Goal: Contribute content

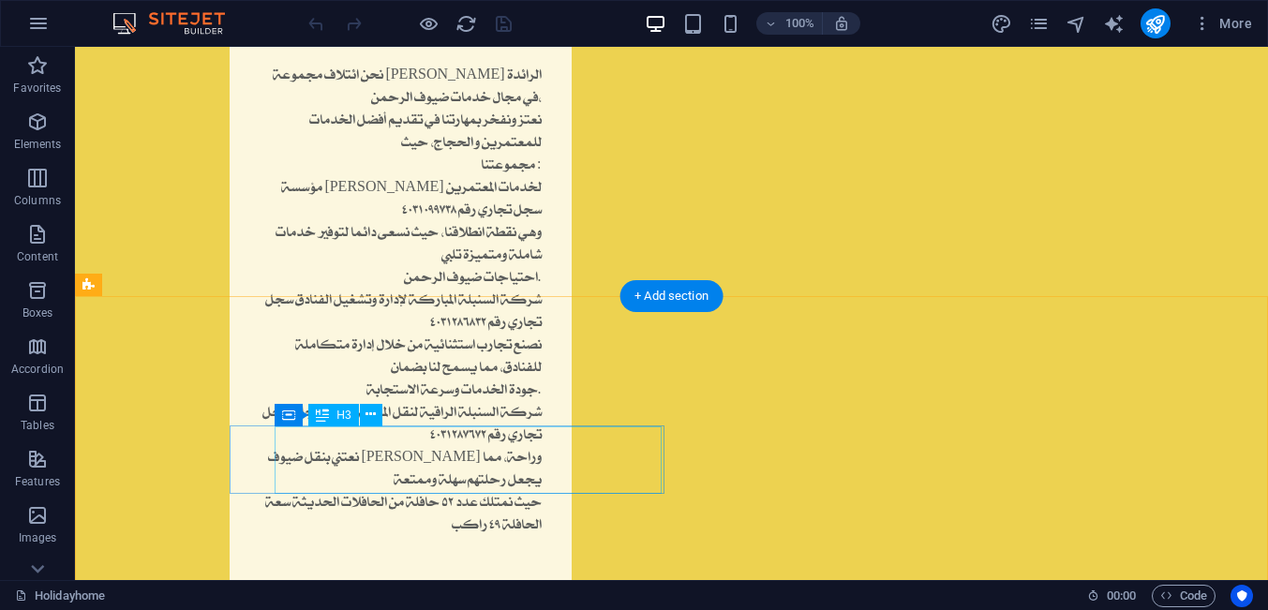
scroll to position [2392, 0]
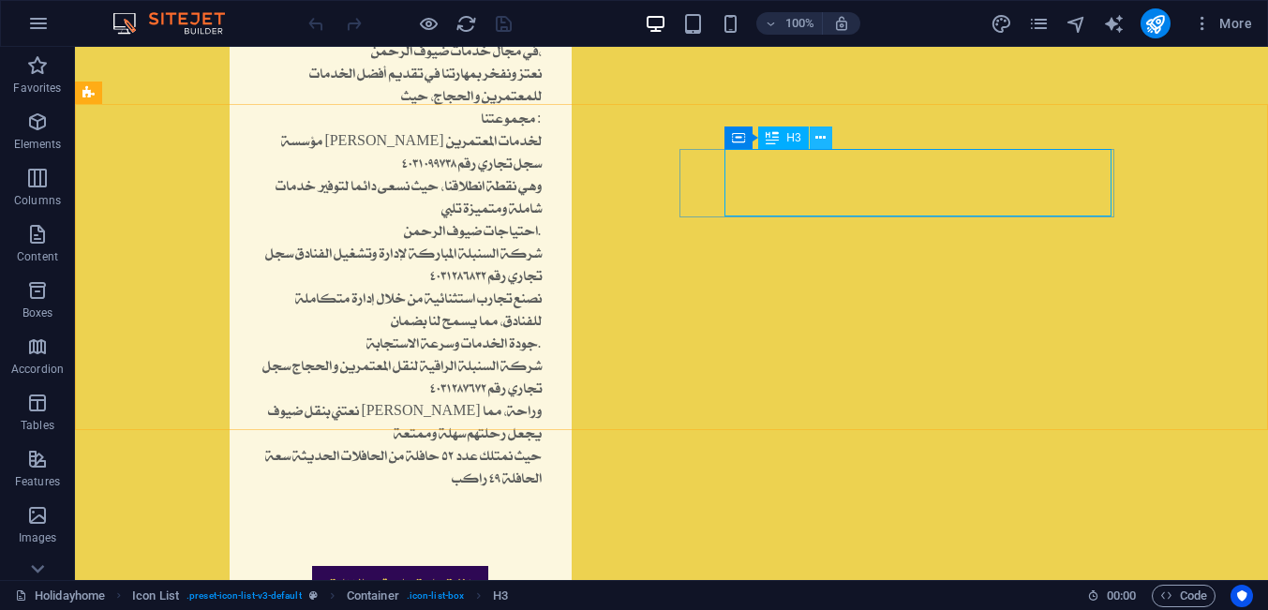
click at [822, 135] on icon at bounding box center [820, 138] width 10 height 20
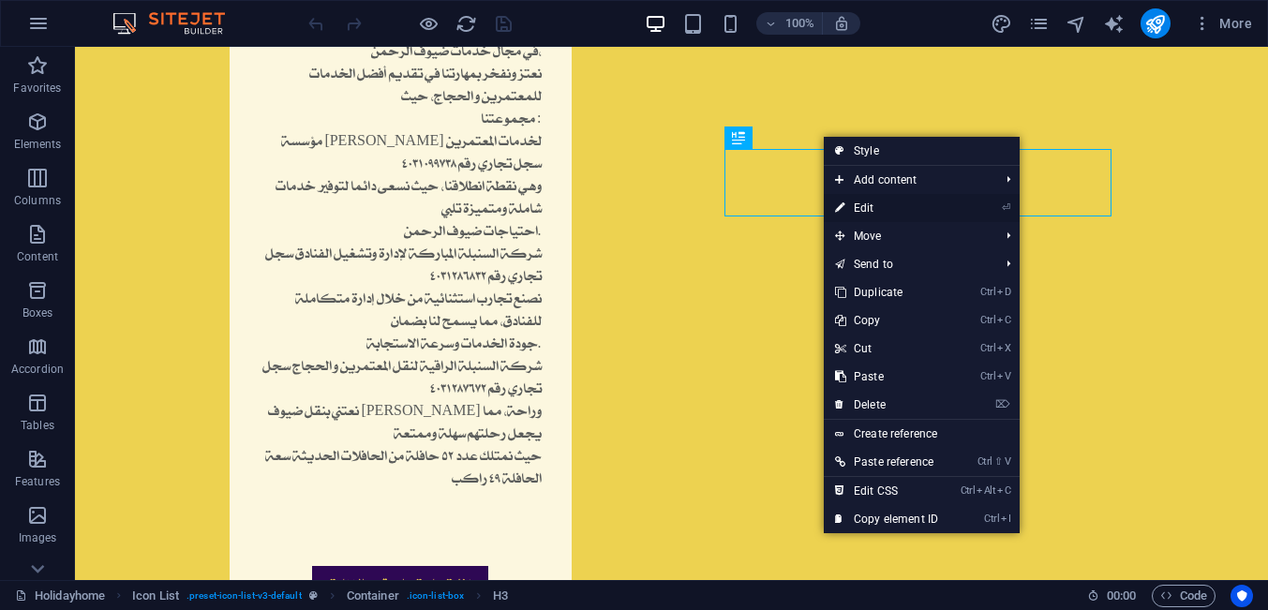
click at [842, 213] on icon at bounding box center [839, 208] width 9 height 28
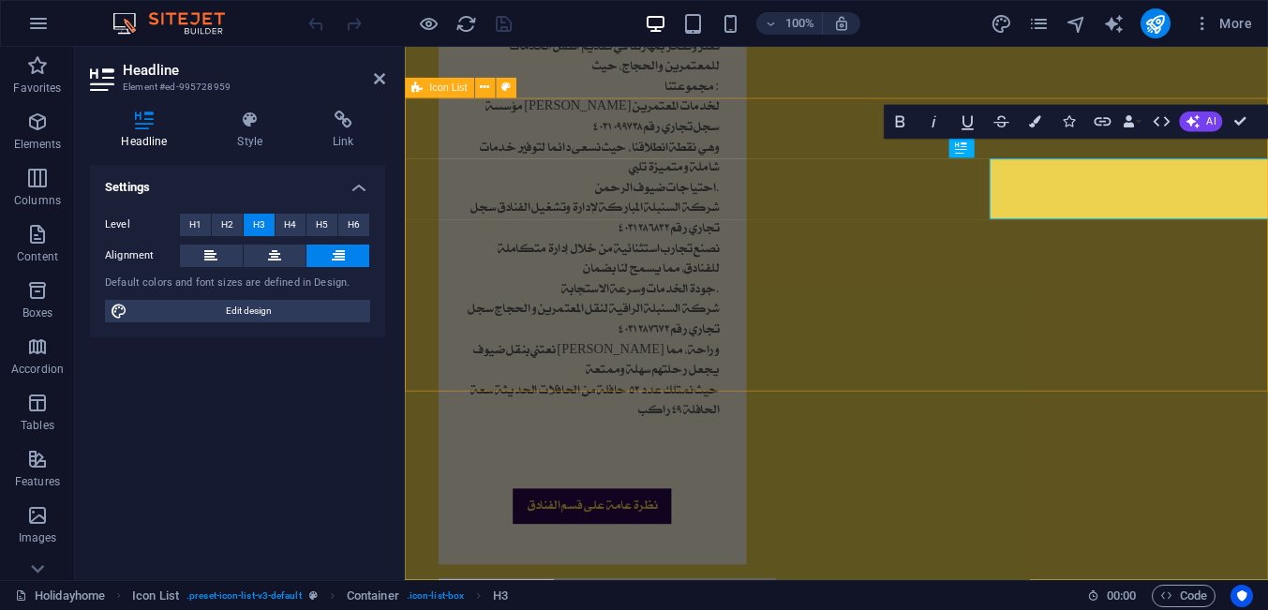
scroll to position [2370, 0]
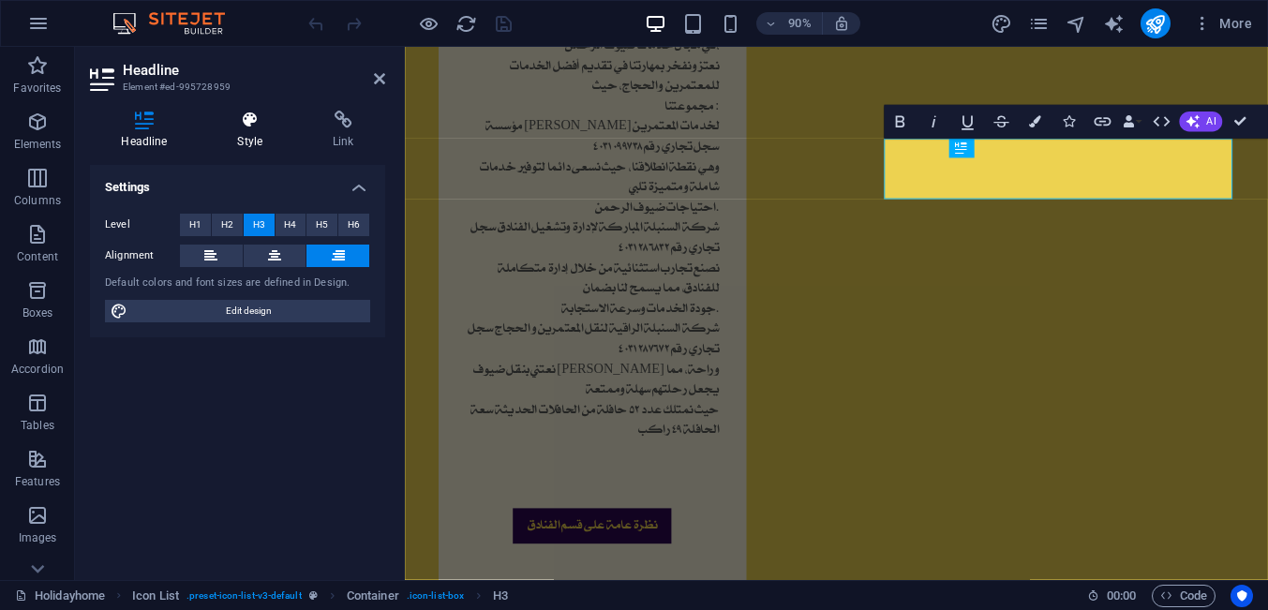
click at [262, 142] on h4 "Style" at bounding box center [254, 130] width 96 height 39
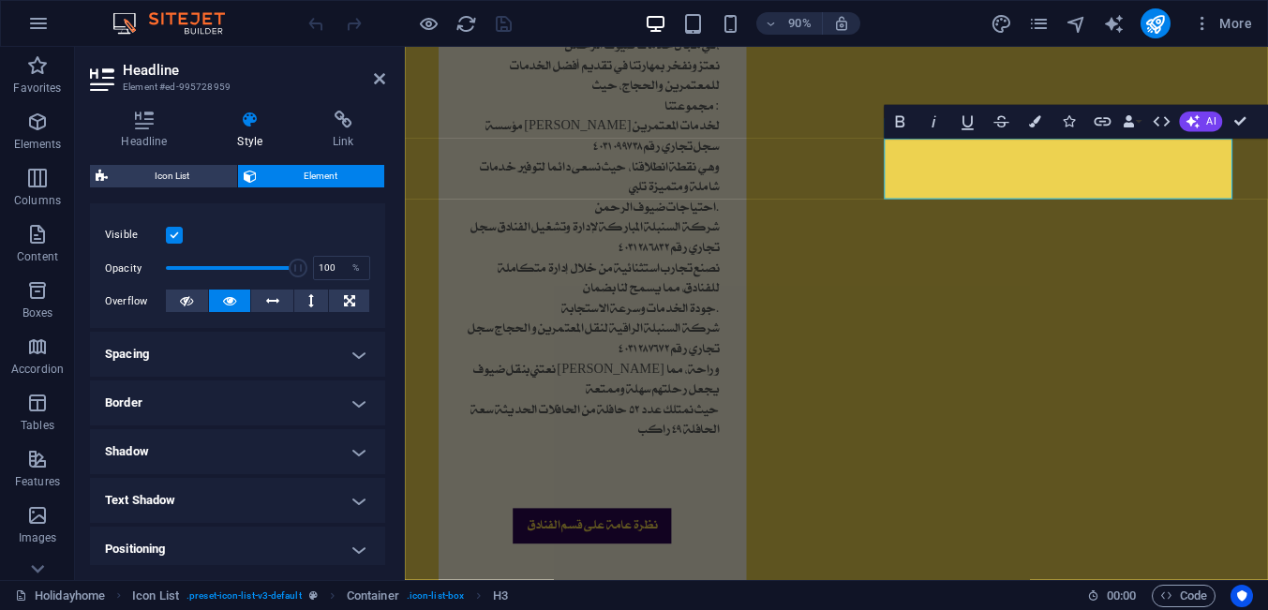
scroll to position [0, 0]
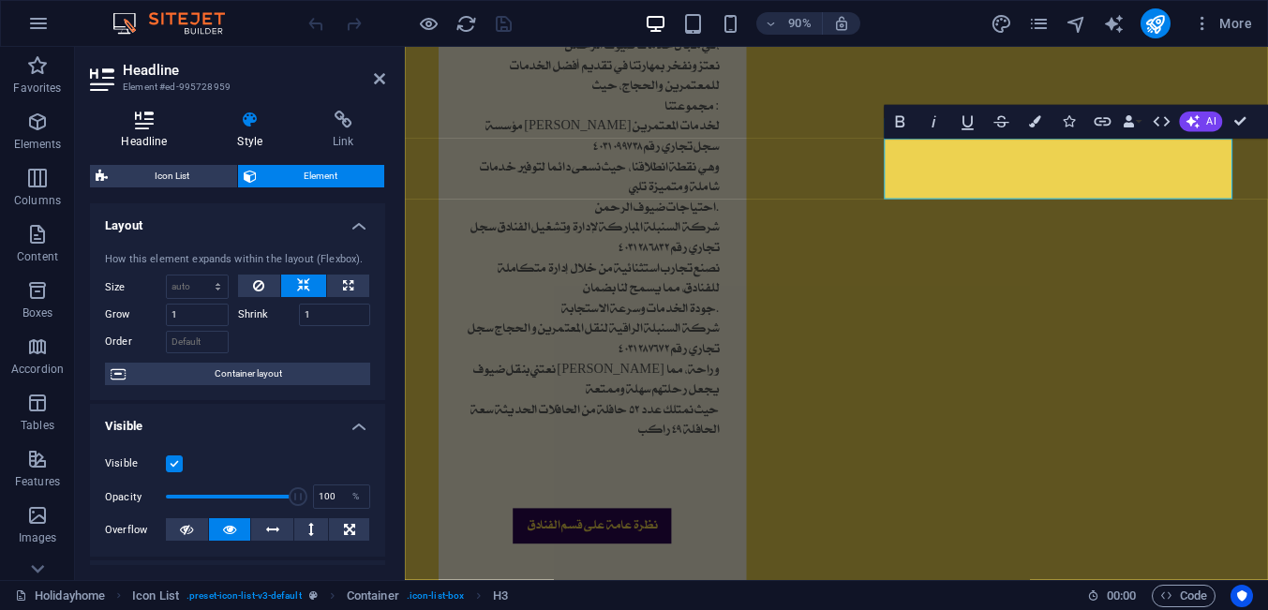
click at [139, 136] on h4 "Headline" at bounding box center [148, 130] width 116 height 39
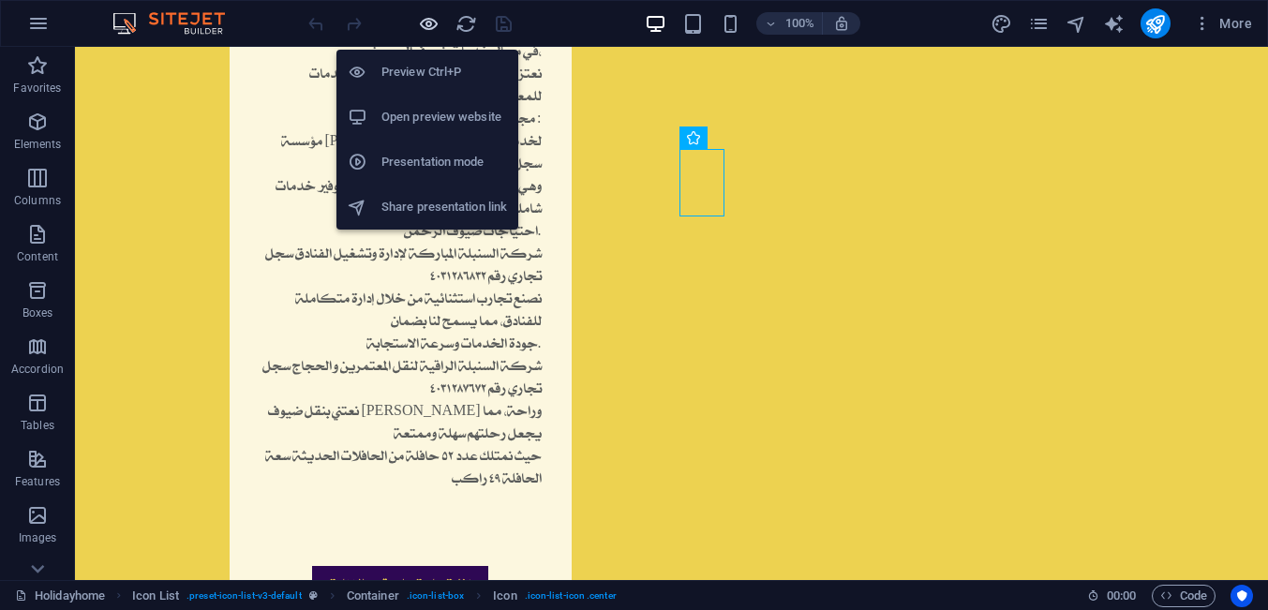
click at [430, 22] on icon "button" at bounding box center [429, 24] width 22 height 22
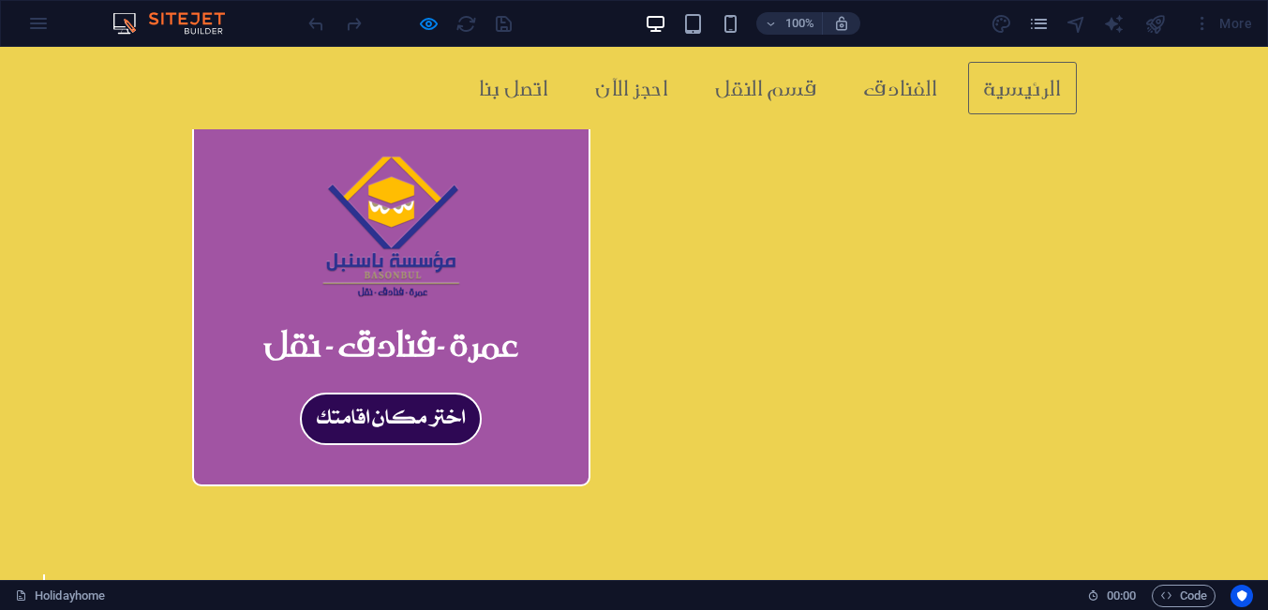
scroll to position [231, 0]
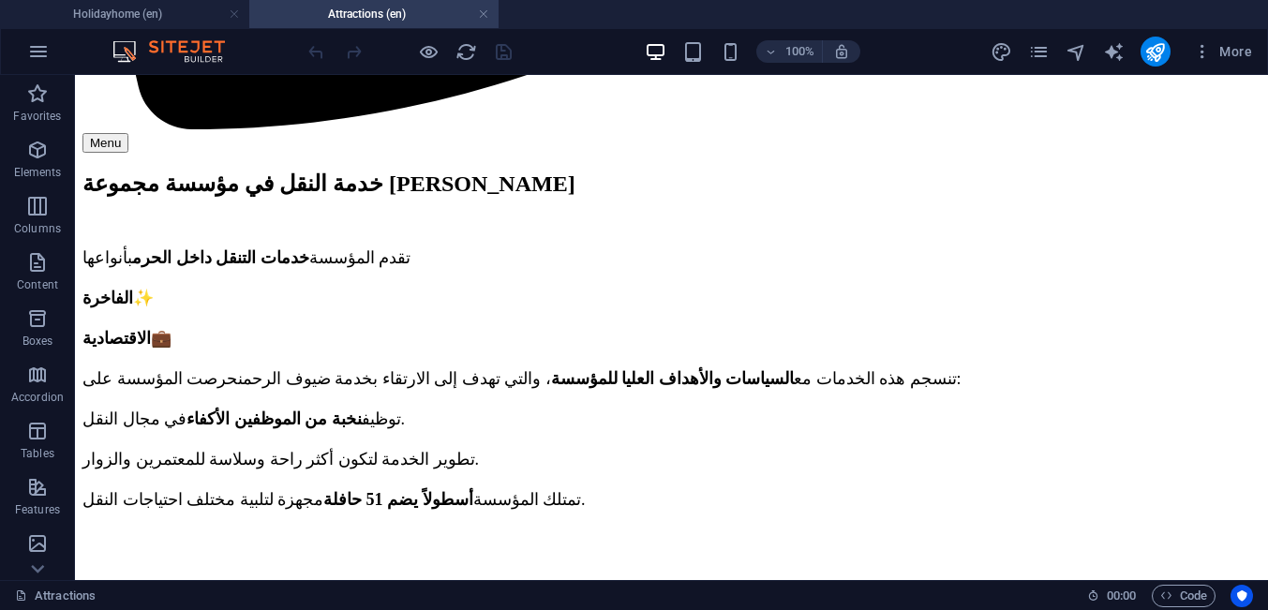
scroll to position [6723, 0]
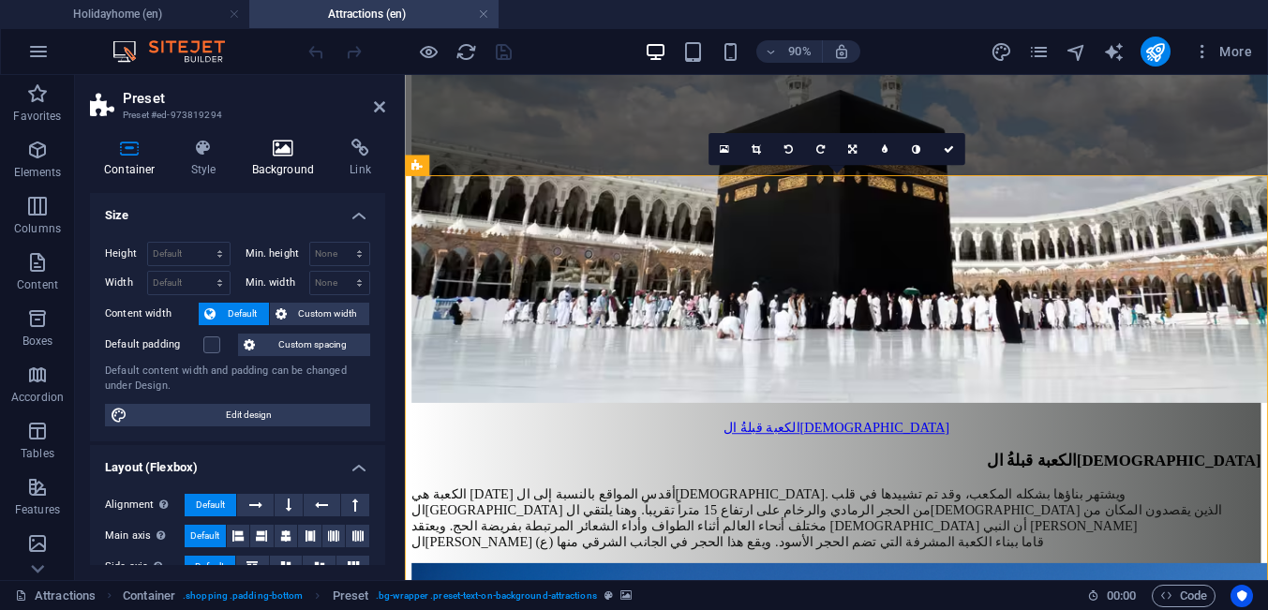
click at [271, 162] on h4 "Background" at bounding box center [287, 158] width 98 height 39
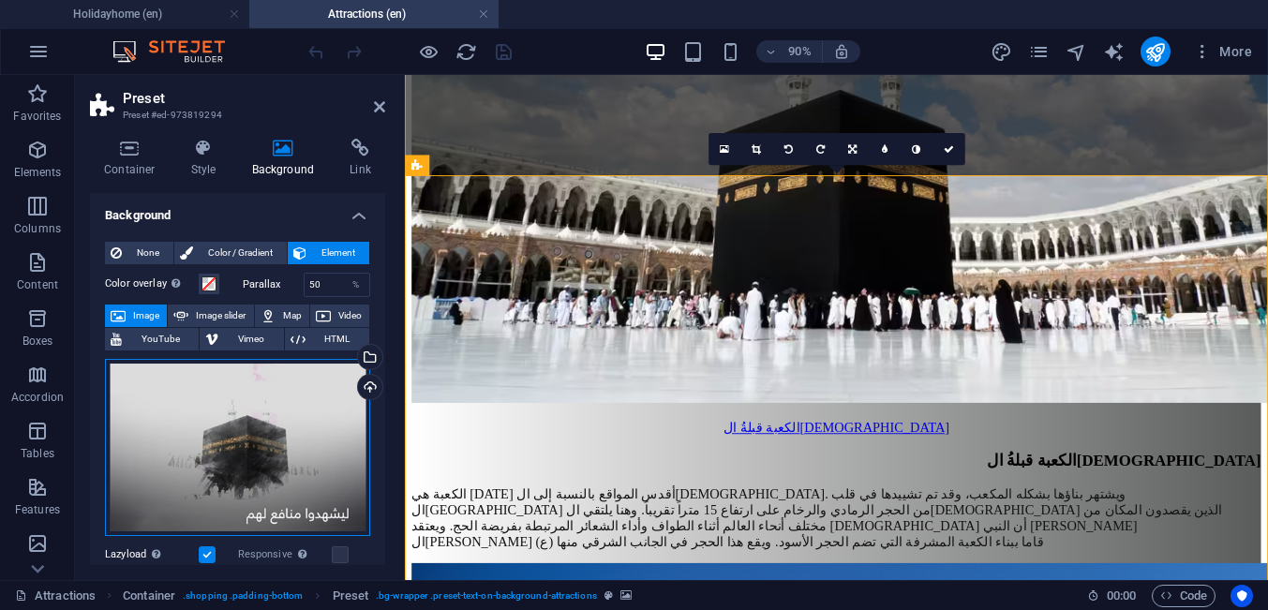
click at [263, 441] on div "Drag files here, click to choose files or select files from Files or our free s…" at bounding box center [237, 447] width 265 height 177
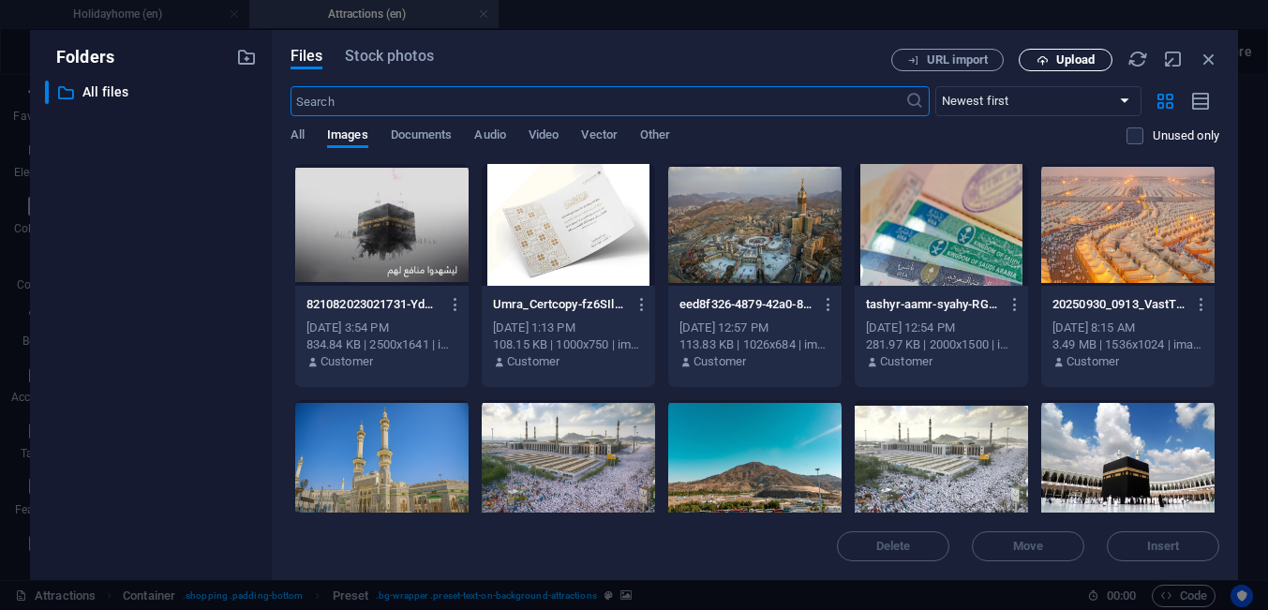
click at [1075, 63] on span "Upload" at bounding box center [1075, 59] width 38 height 11
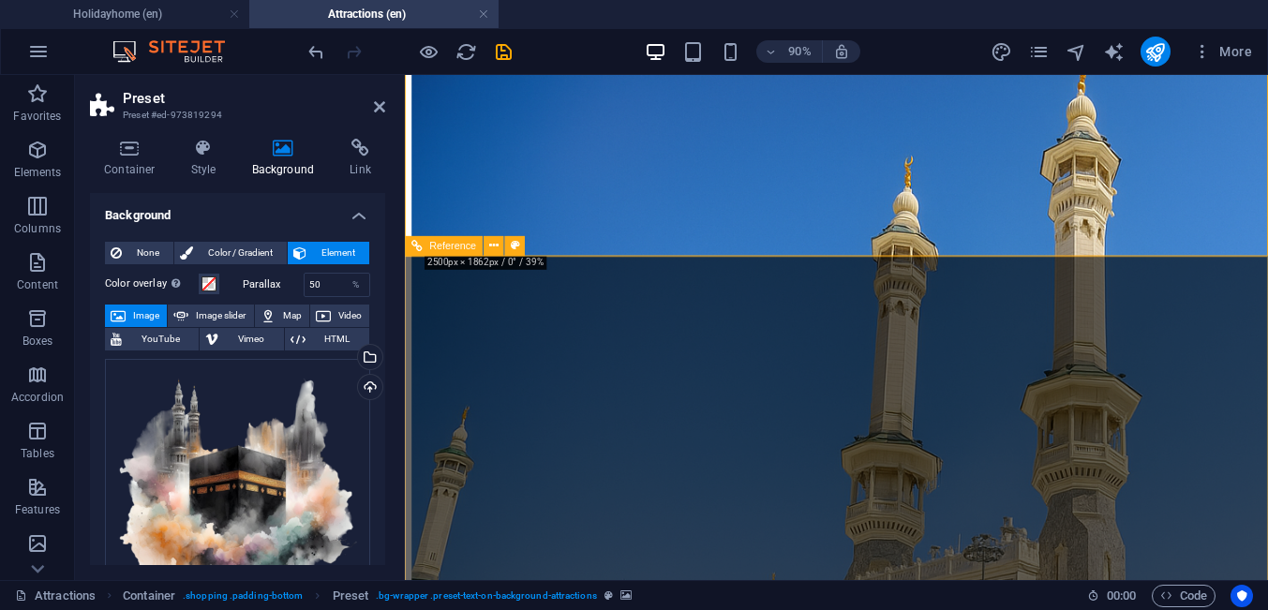
scroll to position [6843, 0]
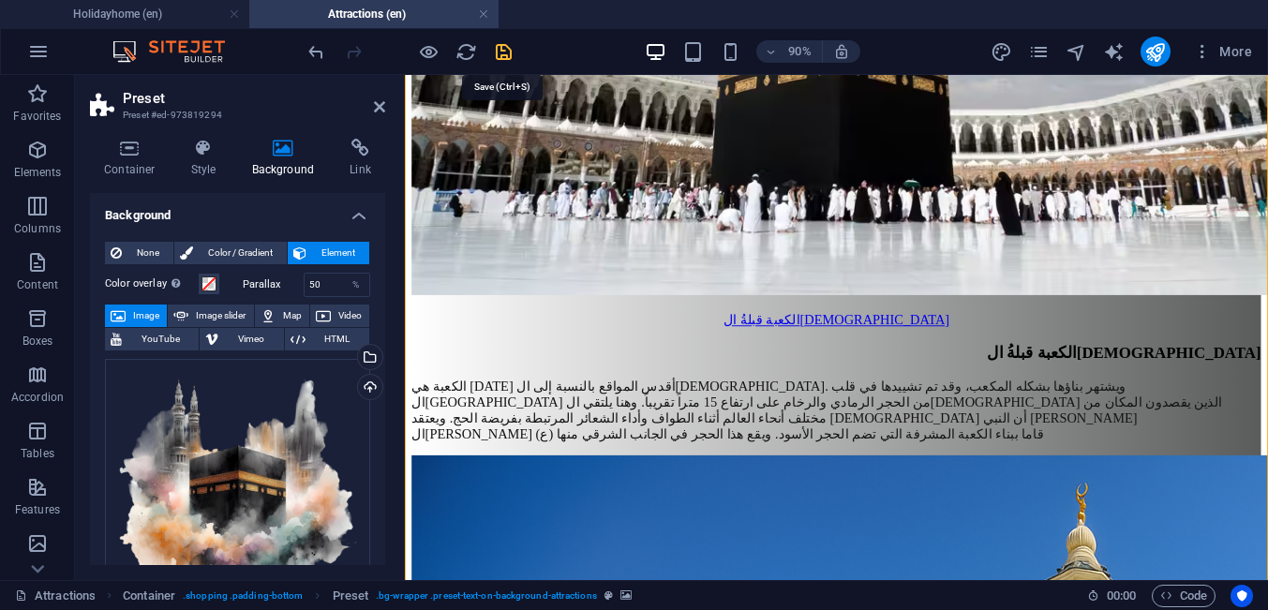
click at [505, 52] on icon "save" at bounding box center [504, 52] width 22 height 22
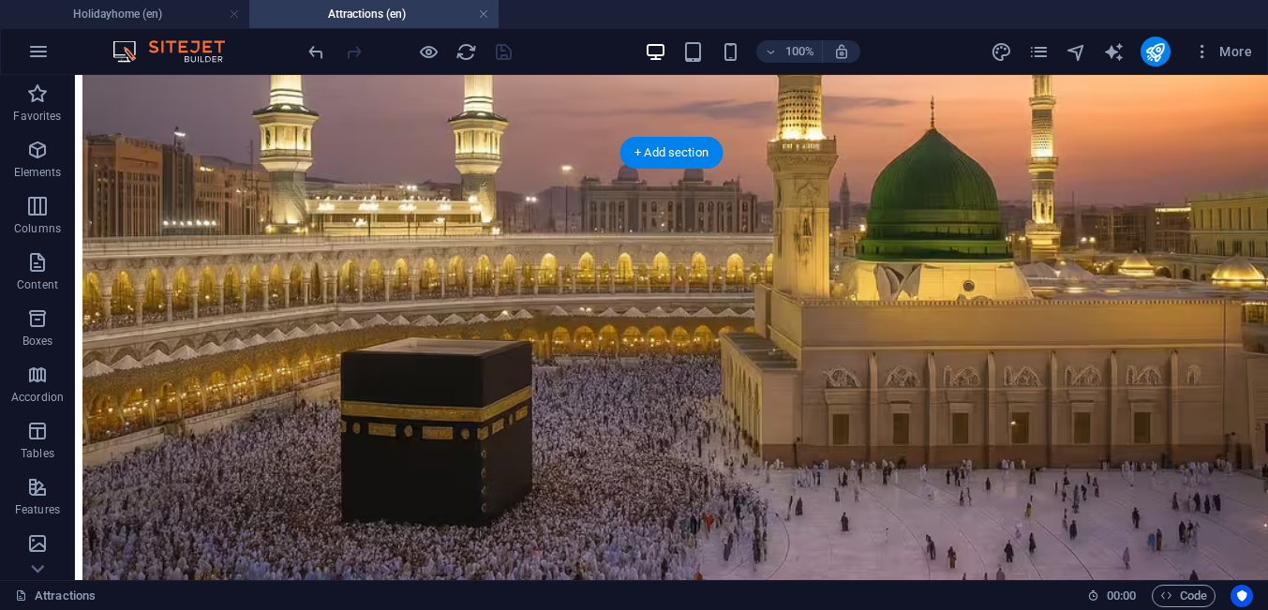
scroll to position [6604, 0]
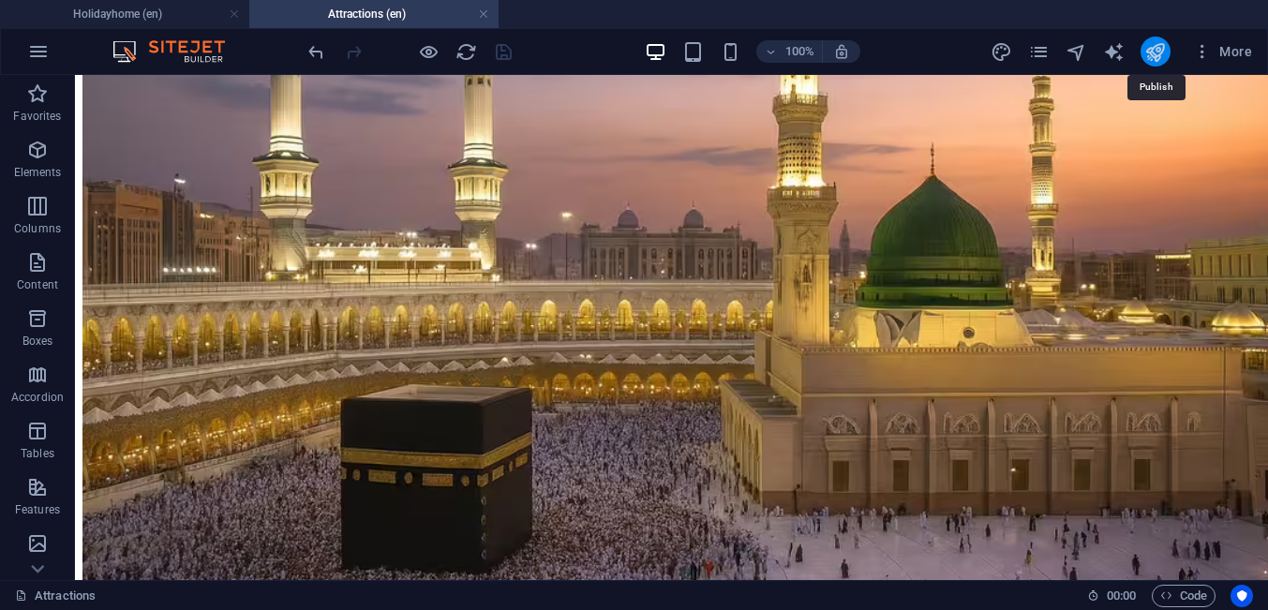
click at [1151, 52] on icon "publish" at bounding box center [1155, 52] width 22 height 22
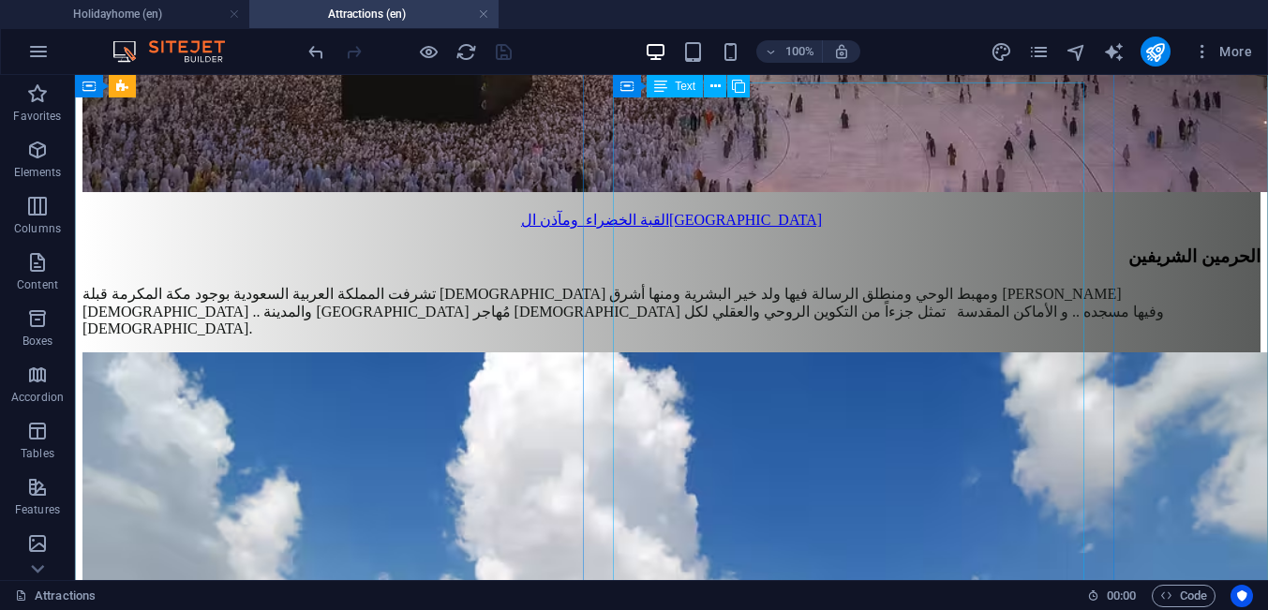
scroll to position [6962, 0]
